Goal: Contribute content: Add original content to the website for others to see

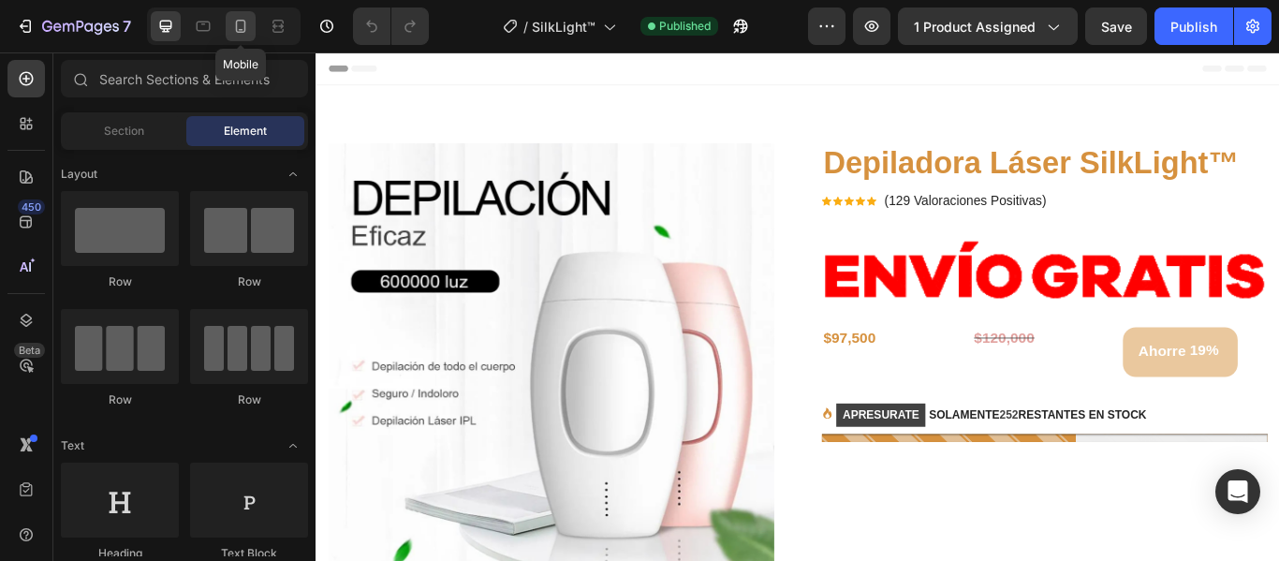
click at [244, 28] on icon at bounding box center [241, 26] width 10 height 13
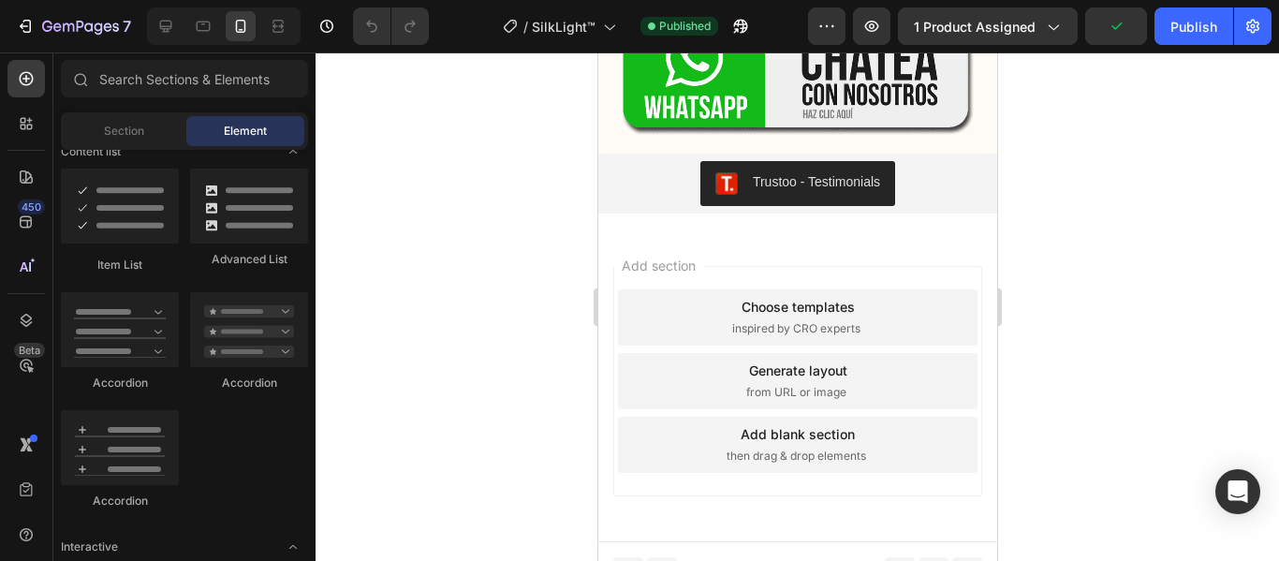
scroll to position [5804, 0]
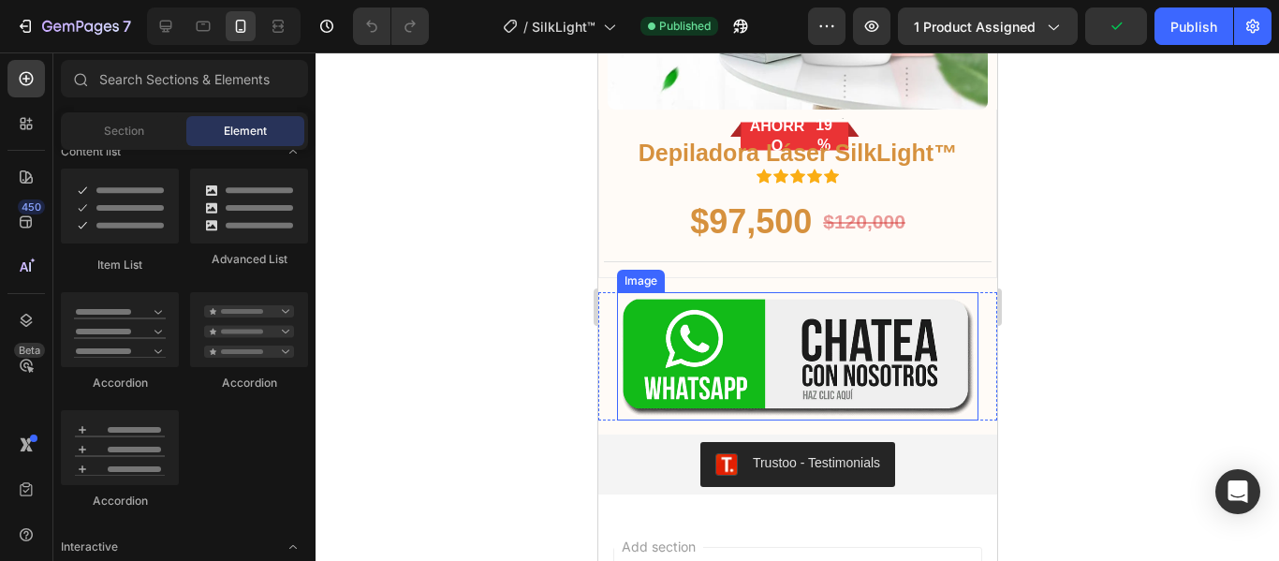
click at [755, 349] on img at bounding box center [796, 356] width 361 height 128
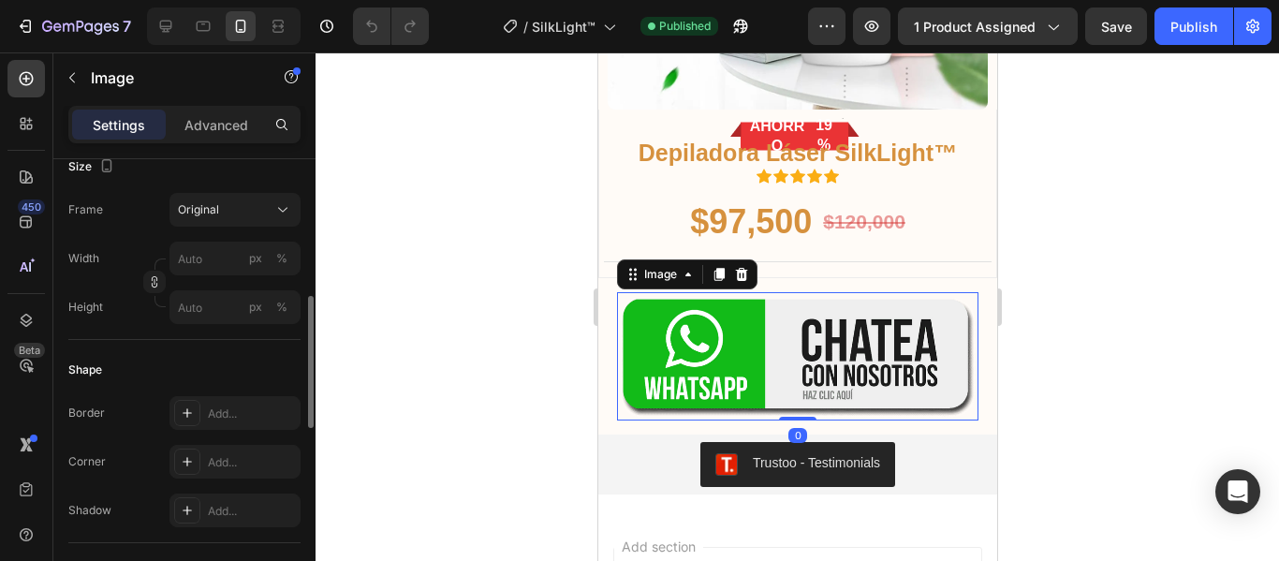
scroll to position [749, 0]
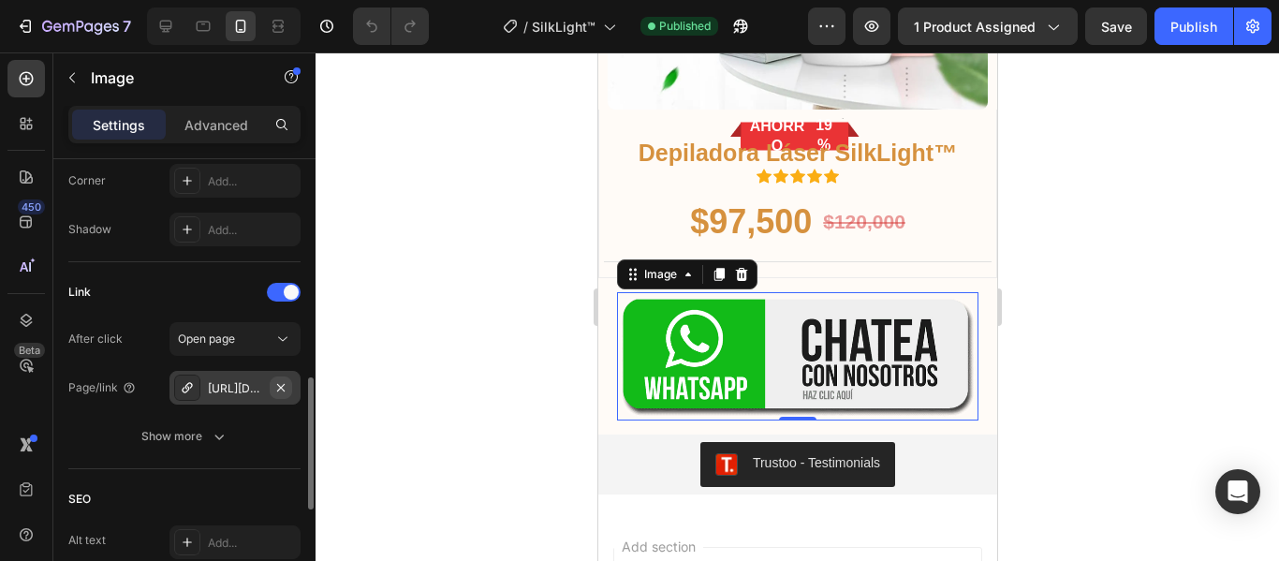
click at [279, 390] on icon "button" at bounding box center [280, 387] width 15 height 15
click at [181, 380] on icon at bounding box center [187, 387] width 15 height 15
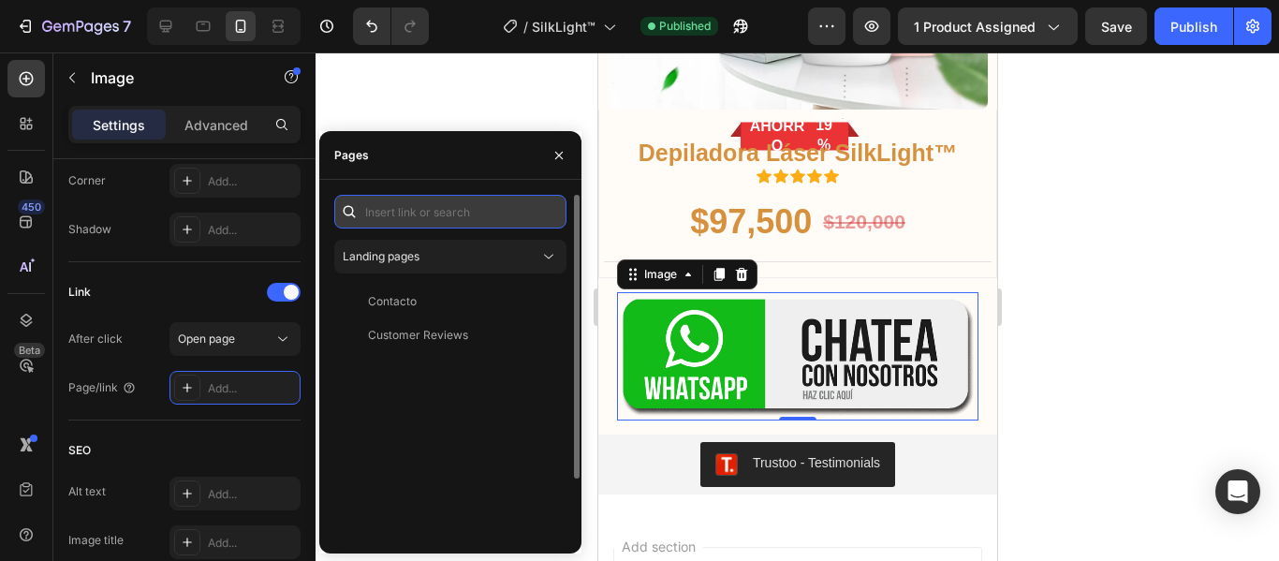
click at [428, 213] on input "text" at bounding box center [450, 212] width 232 height 34
paste input "[URL][DOMAIN_NAME]"
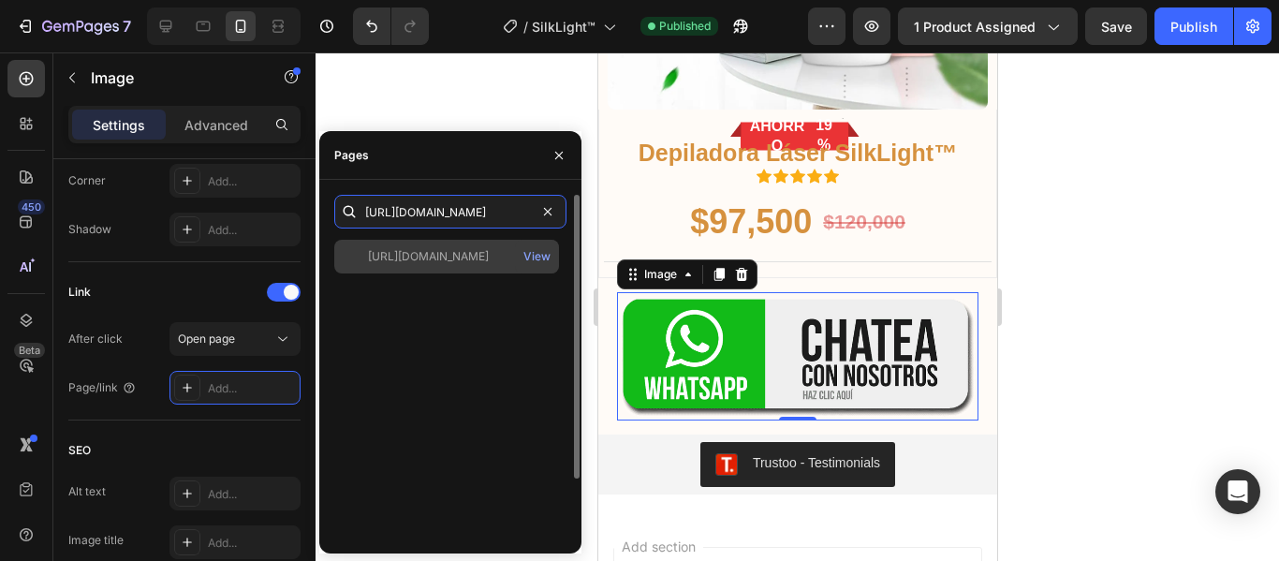
type input "[URL][DOMAIN_NAME]"
click at [429, 257] on div "[URL][DOMAIN_NAME]" at bounding box center [428, 256] width 121 height 17
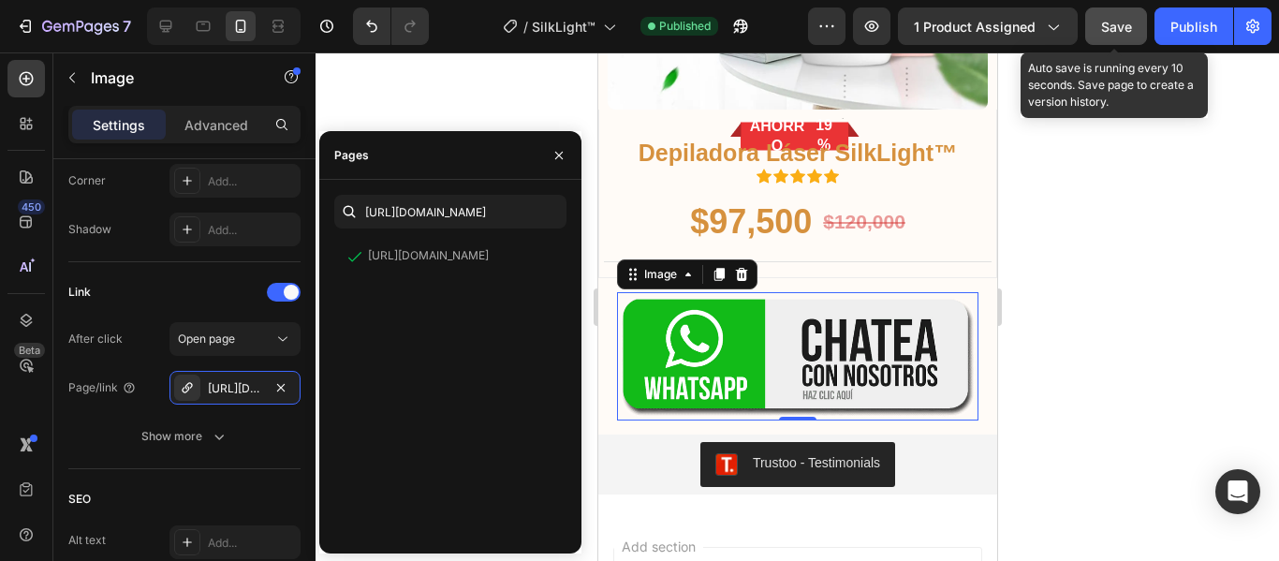
click at [1110, 20] on span "Save" at bounding box center [1116, 27] width 31 height 16
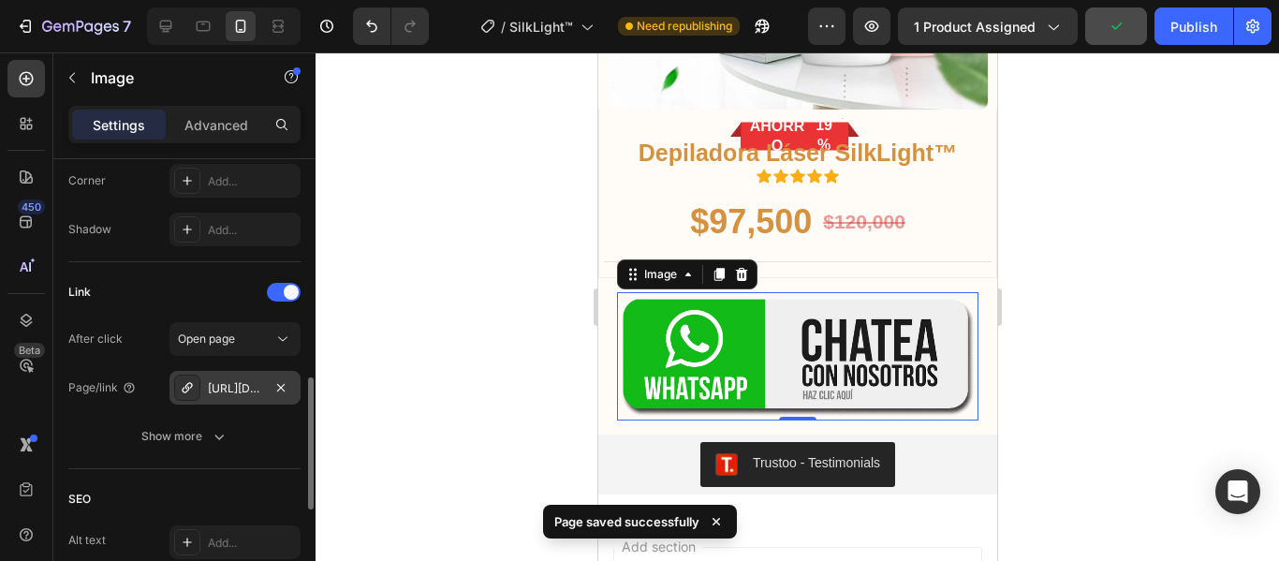
click at [231, 389] on div "[URL][DOMAIN_NAME]" at bounding box center [235, 388] width 54 height 17
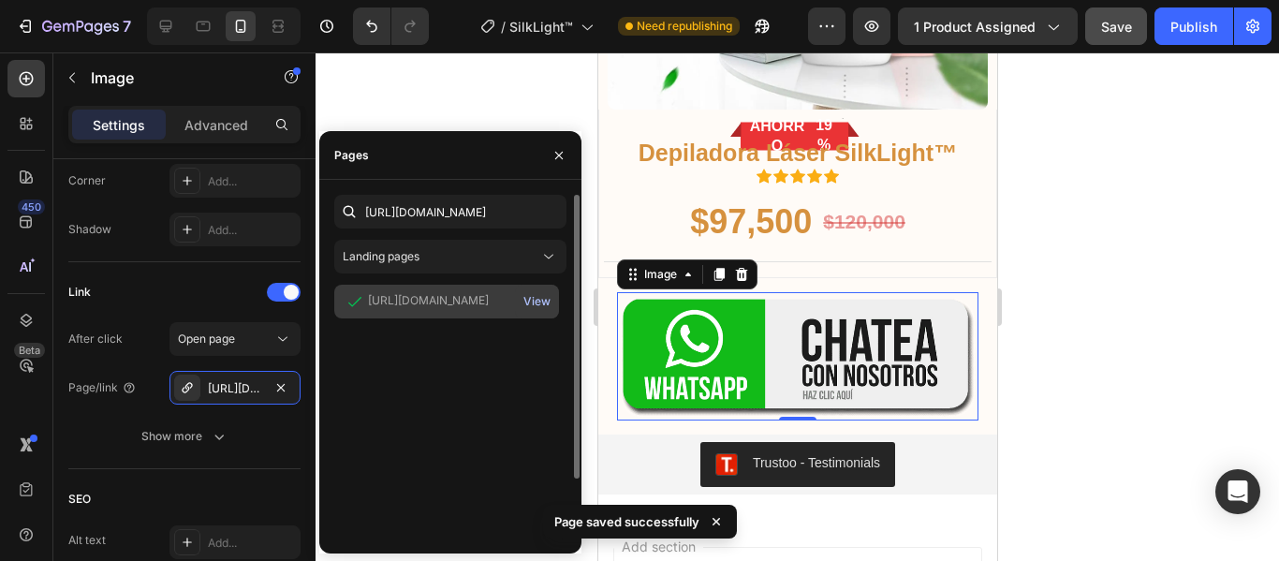
click at [533, 299] on div "View" at bounding box center [536, 301] width 27 height 17
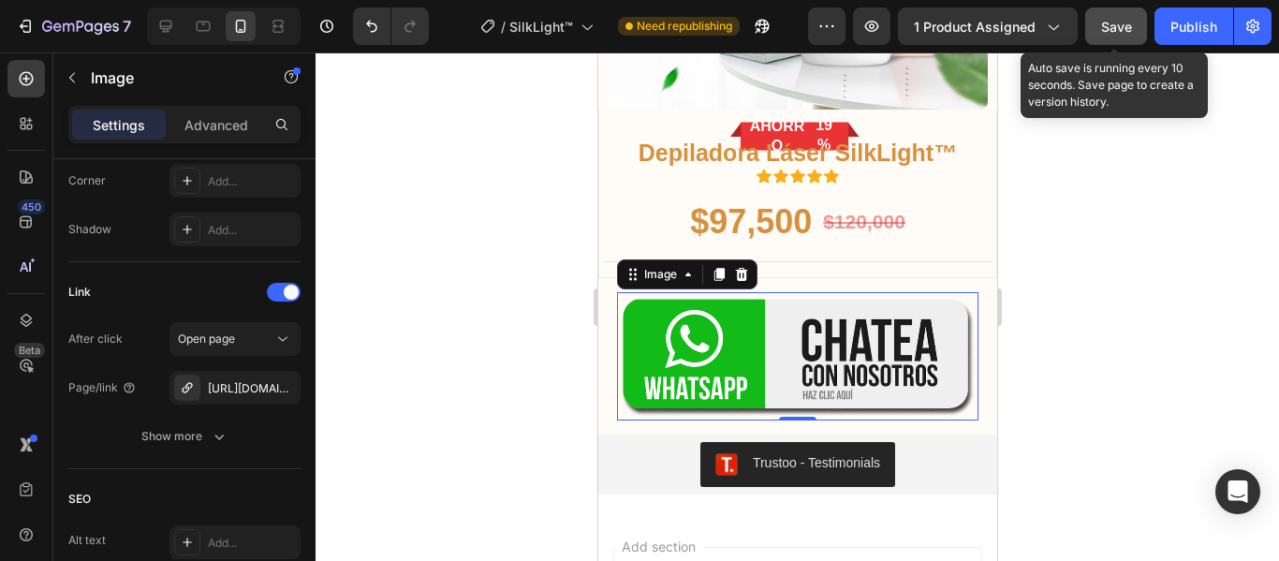
click at [1105, 23] on span "Save" at bounding box center [1116, 27] width 31 height 16
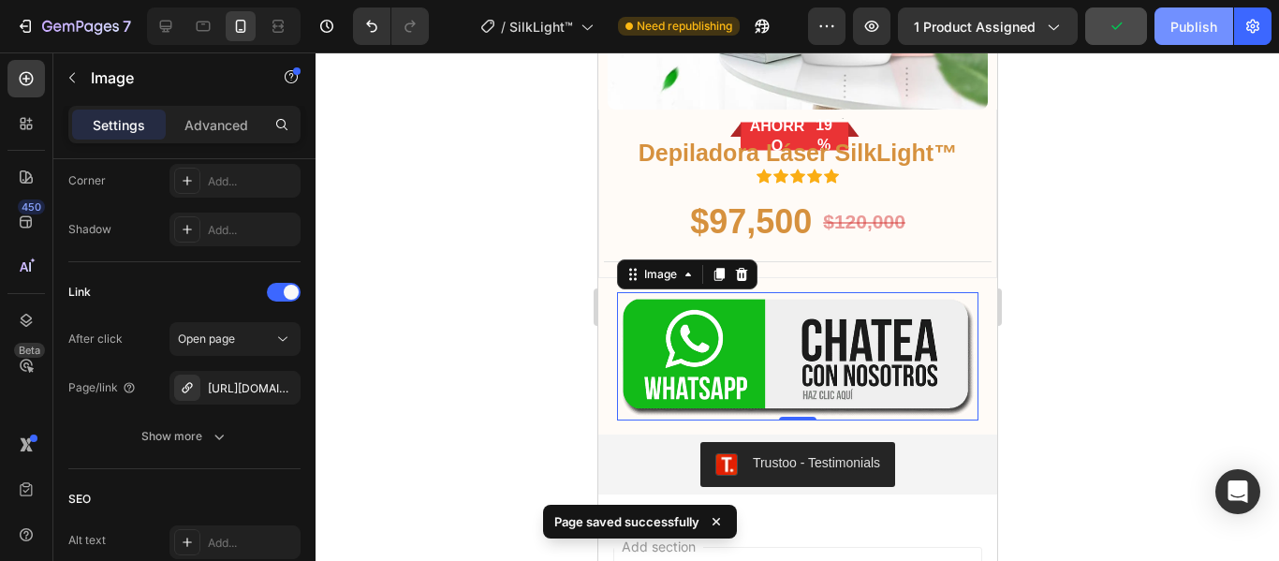
click at [1200, 21] on div "Publish" at bounding box center [1193, 27] width 47 height 20
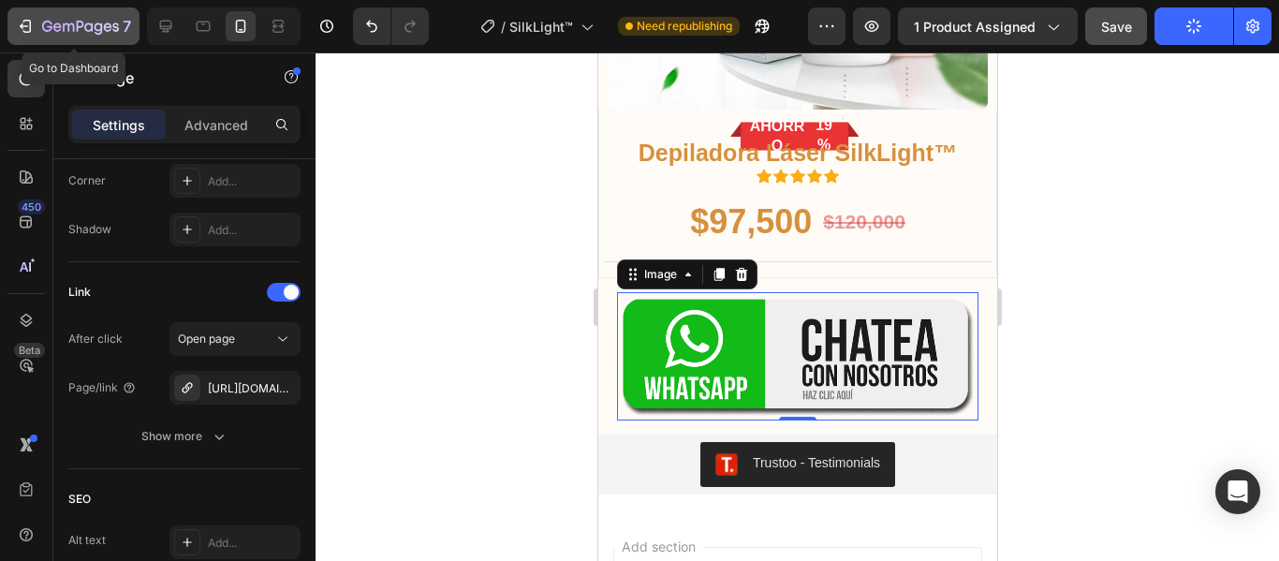
click at [39, 37] on button "7" at bounding box center [73, 25] width 132 height 37
